Goal: Check status

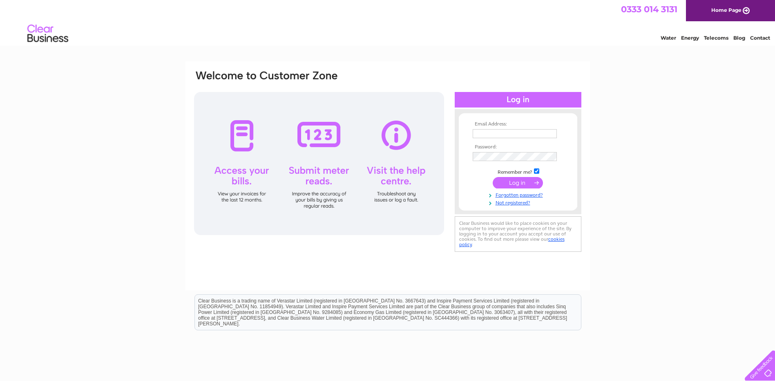
type input "info@wb-properties.com"
click at [523, 182] on input "submit" at bounding box center [518, 182] width 50 height 11
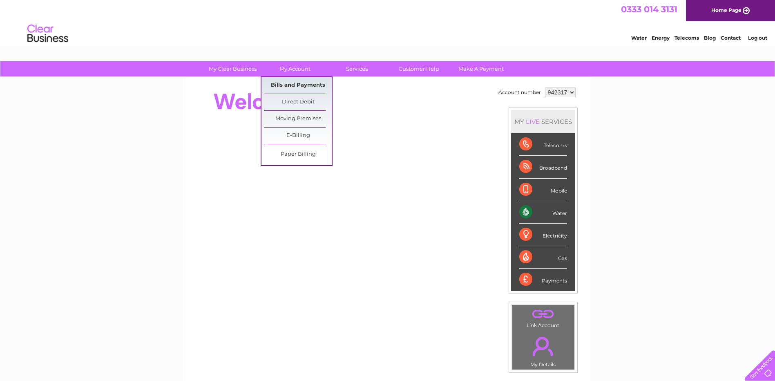
click at [292, 85] on link "Bills and Payments" at bounding box center [297, 85] width 67 height 16
click at [293, 83] on link "Bills and Payments" at bounding box center [297, 85] width 67 height 16
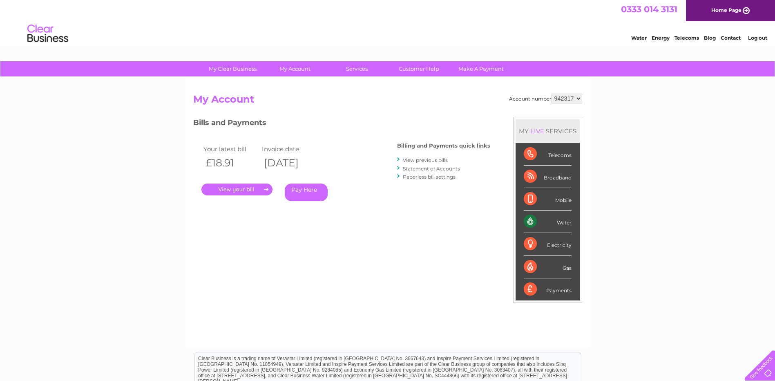
click at [230, 188] on link "." at bounding box center [236, 189] width 71 height 12
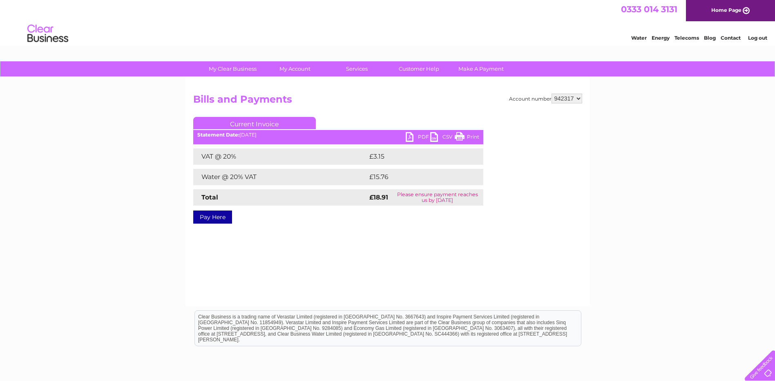
click at [407, 135] on link "PDF" at bounding box center [418, 138] width 25 height 12
